Goal: Transaction & Acquisition: Purchase product/service

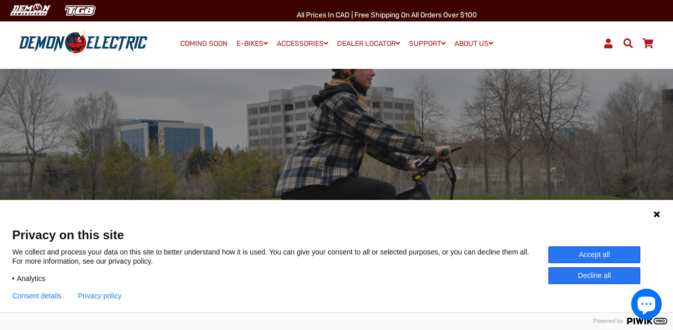
drag, startPoint x: 657, startPoint y: 213, endPoint x: 656, endPoint y: 208, distance: 5.7
click at [657, 213] on icon at bounding box center [656, 214] width 6 height 6
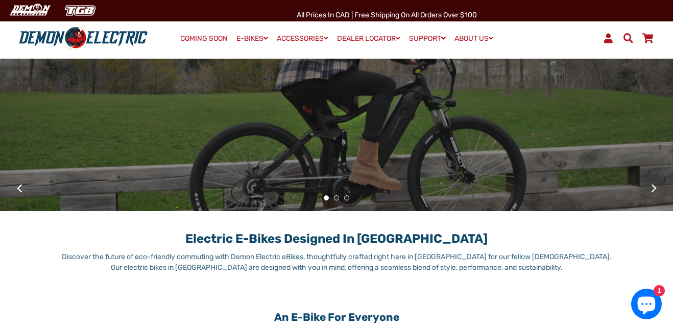
scroll to position [128, 0]
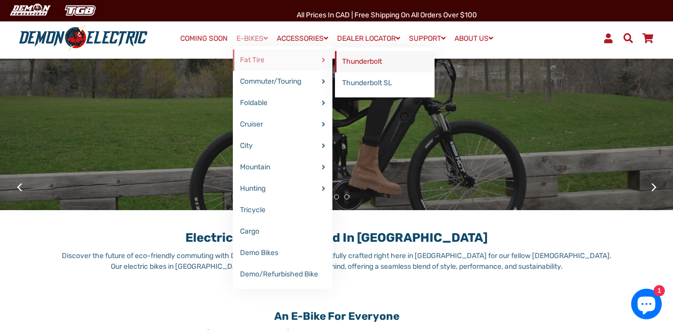
click at [364, 61] on link "Thunderbolt" at bounding box center [385, 61] width 100 height 21
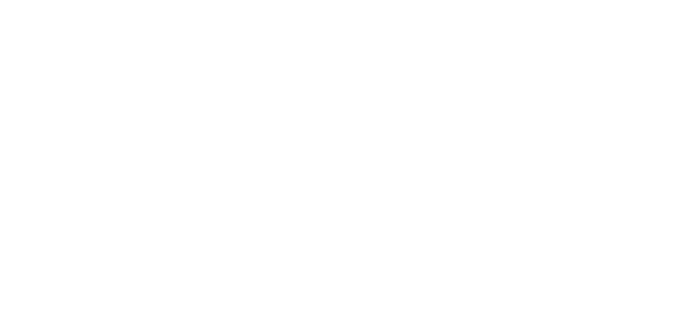
select select "******"
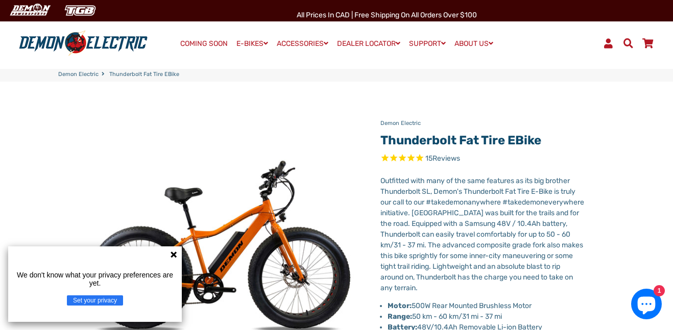
click at [171, 255] on icon at bounding box center [173, 255] width 8 height 8
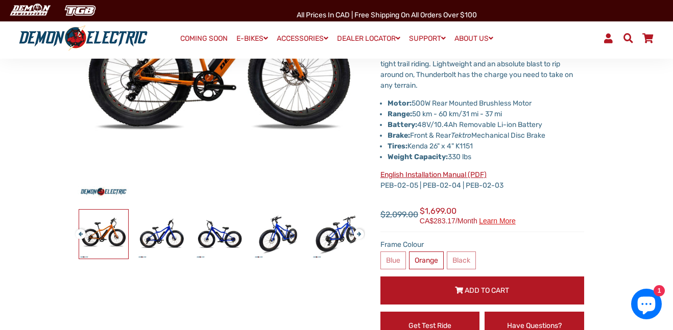
scroll to position [203, 0]
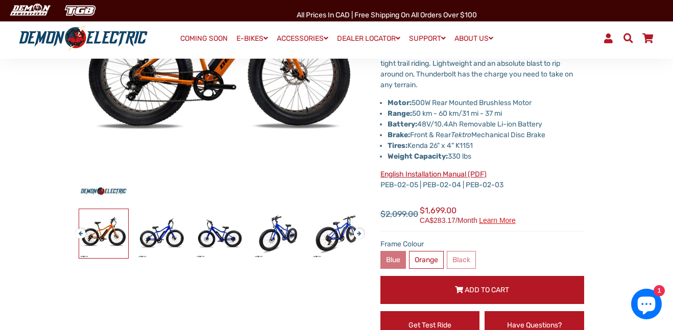
click at [403, 262] on label "Blue" at bounding box center [393, 260] width 26 height 18
click at [473, 258] on label "Black" at bounding box center [461, 260] width 29 height 18
click at [461, 259] on label "Black" at bounding box center [461, 260] width 29 height 18
click at [165, 228] on img at bounding box center [161, 233] width 49 height 49
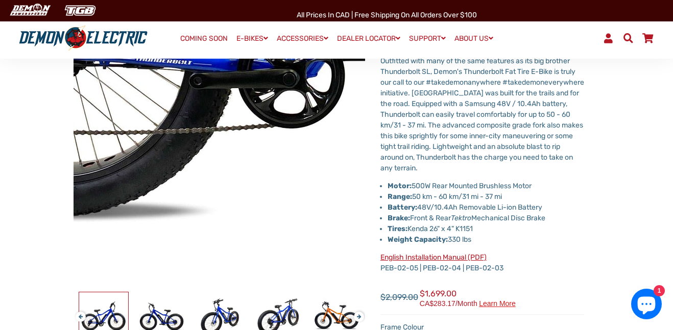
scroll to position [122, 0]
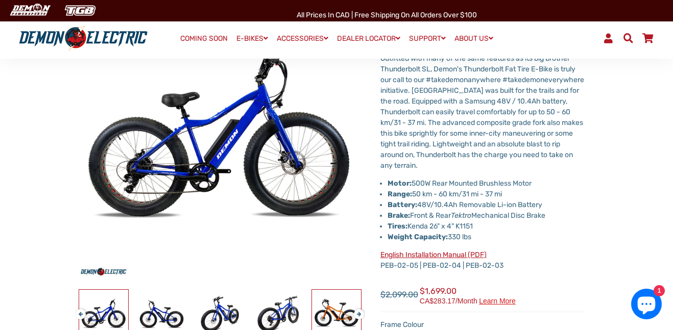
click at [319, 304] on img at bounding box center [336, 314] width 49 height 49
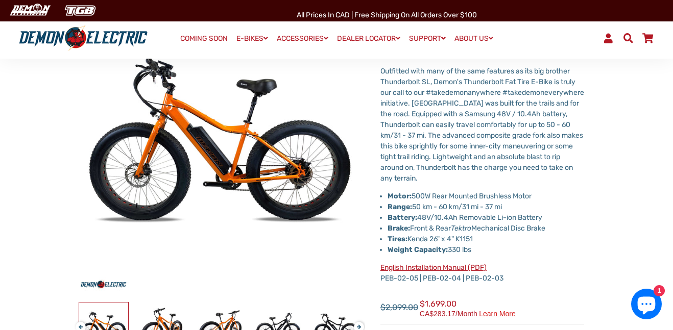
scroll to position [107, 0]
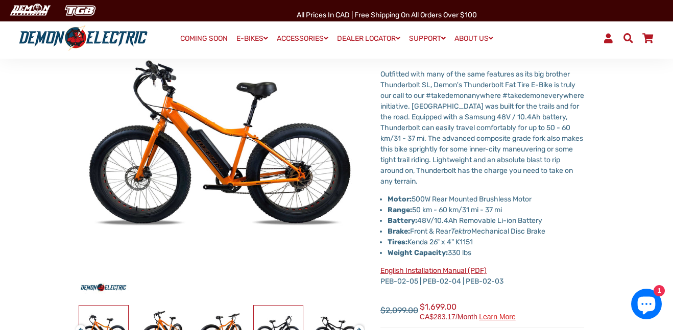
click at [298, 326] on img at bounding box center [278, 330] width 49 height 49
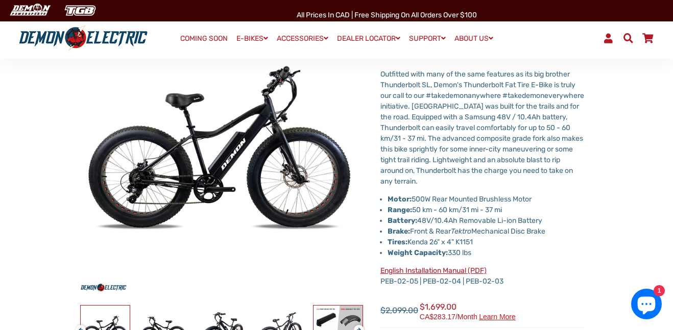
click at [342, 309] on img at bounding box center [337, 330] width 49 height 49
click at [298, 327] on img at bounding box center [278, 330] width 49 height 49
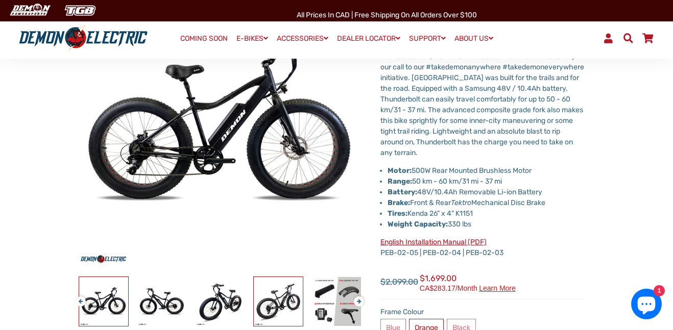
scroll to position [143, 0]
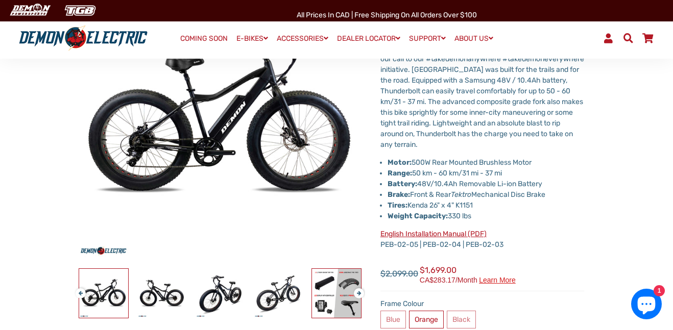
click at [348, 287] on img at bounding box center [336, 293] width 49 height 49
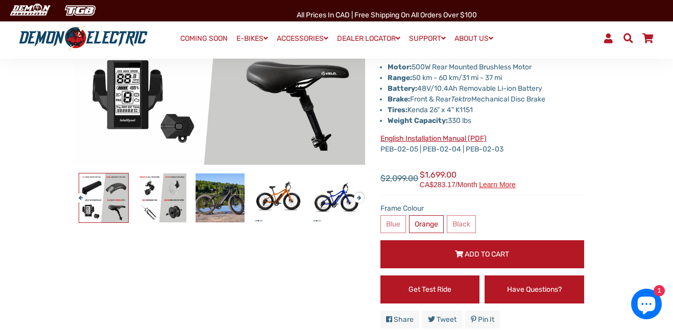
scroll to position [241, 0]
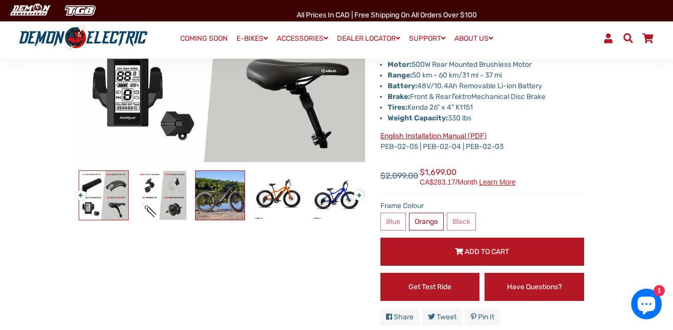
click at [234, 191] on img at bounding box center [219, 195] width 49 height 49
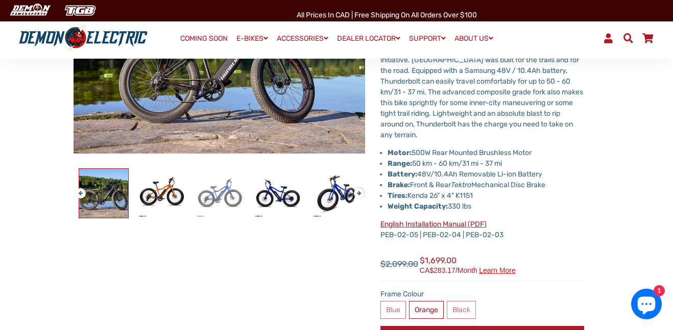
scroll to position [144, 0]
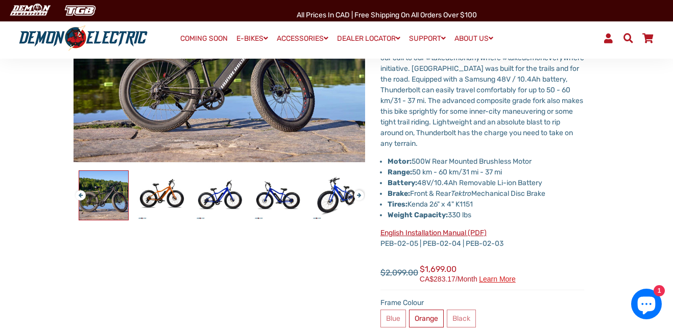
drag, startPoint x: 547, startPoint y: 239, endPoint x: 548, endPoint y: 217, distance: 22.0
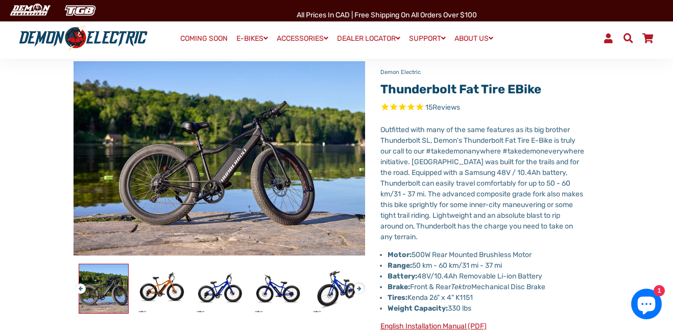
scroll to position [0, 0]
